Goal: Entertainment & Leisure: Consume media (video, audio)

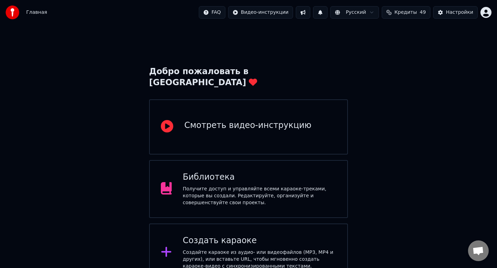
click at [298, 186] on div "Получите доступ и управляйте всеми караоке-треками, которые вы создали. Редакти…" at bounding box center [259, 196] width 153 height 21
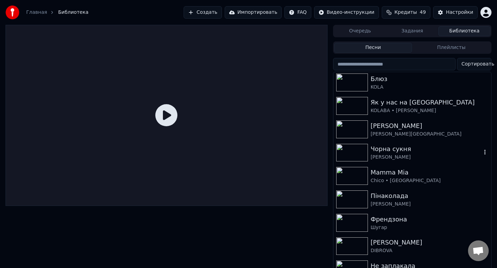
scroll to position [144, 0]
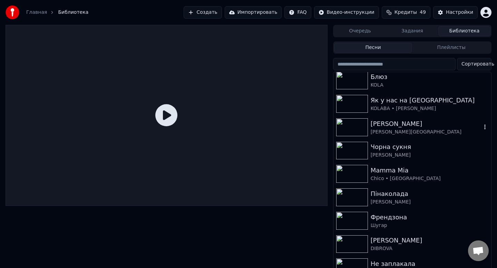
click at [398, 128] on div "[PERSON_NAME]" at bounding box center [425, 124] width 111 height 10
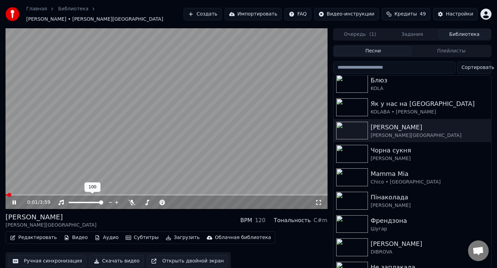
click at [92, 202] on span at bounding box center [86, 202] width 34 height 1
click at [130, 200] on icon at bounding box center [131, 203] width 7 height 6
click at [130, 200] on icon at bounding box center [132, 203] width 4 height 6
click at [158, 202] on span at bounding box center [156, 202] width 34 height 1
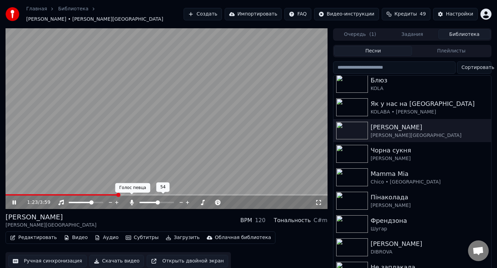
click at [131, 200] on icon at bounding box center [132, 203] width 4 height 6
click at [154, 202] on span at bounding box center [156, 202] width 34 height 1
click at [132, 200] on icon at bounding box center [132, 203] width 4 height 6
click at [158, 202] on span at bounding box center [156, 202] width 34 height 1
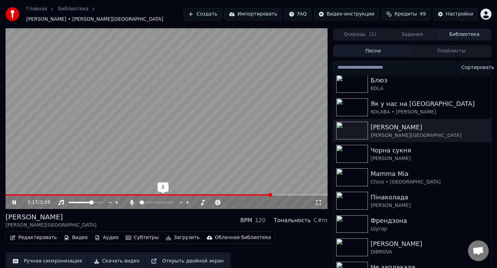
click at [140, 203] on span at bounding box center [142, 202] width 4 height 4
click at [62, 200] on icon at bounding box center [61, 203] width 6 height 6
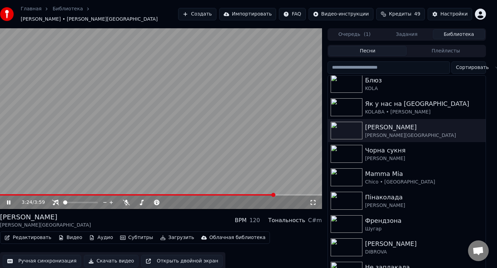
click at [10, 200] on icon at bounding box center [8, 202] width 3 height 4
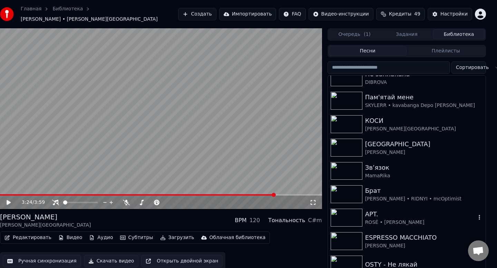
scroll to position [5, 6]
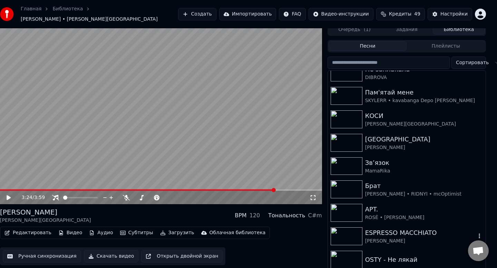
click at [342, 231] on img at bounding box center [346, 236] width 32 height 18
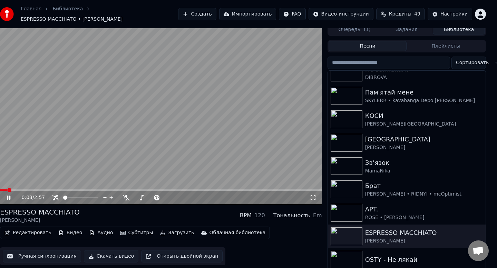
click at [9, 196] on icon at bounding box center [14, 198] width 16 height 6
click at [88, 197] on span at bounding box center [80, 197] width 34 height 1
click at [345, 228] on img at bounding box center [346, 236] width 32 height 18
click at [0, 188] on span at bounding box center [2, 190] width 4 height 4
click at [10, 195] on icon at bounding box center [9, 197] width 4 height 5
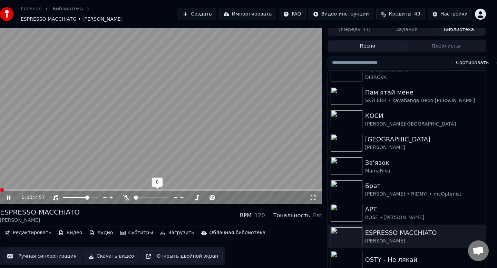
click at [149, 197] on span at bounding box center [151, 197] width 34 height 1
click at [126, 195] on icon at bounding box center [126, 198] width 4 height 6
click at [154, 197] on span at bounding box center [151, 197] width 34 height 1
click at [131, 194] on div at bounding box center [158, 197] width 56 height 7
click at [9, 196] on icon at bounding box center [8, 198] width 3 height 4
